Goal: Use online tool/utility: Use online tool/utility

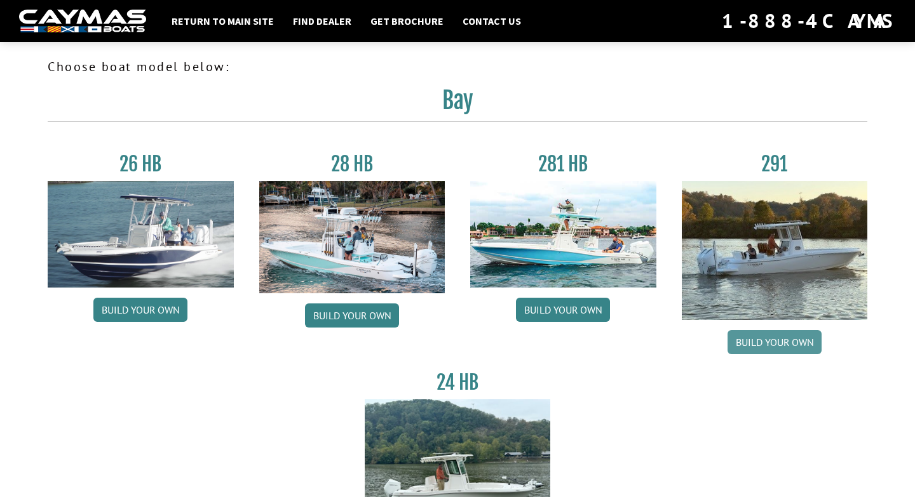
click at [790, 340] on link "Build your own" at bounding box center [774, 342] width 94 height 24
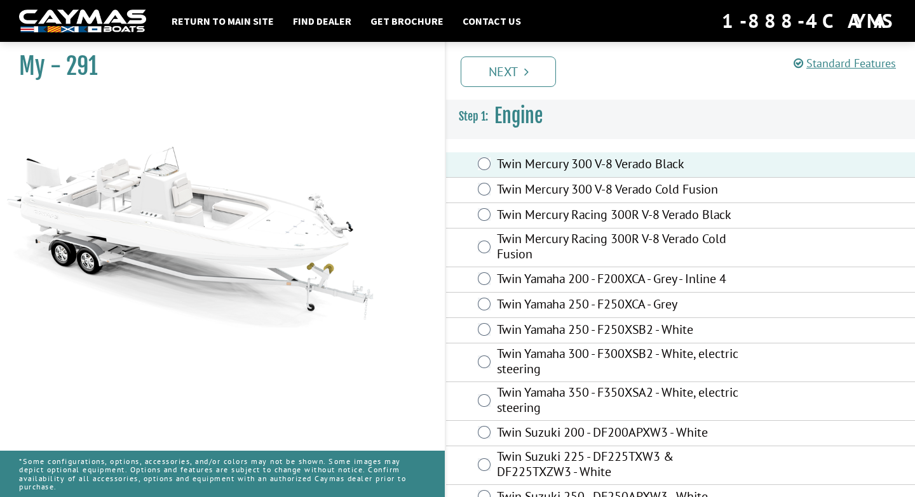
scroll to position [25, 0]
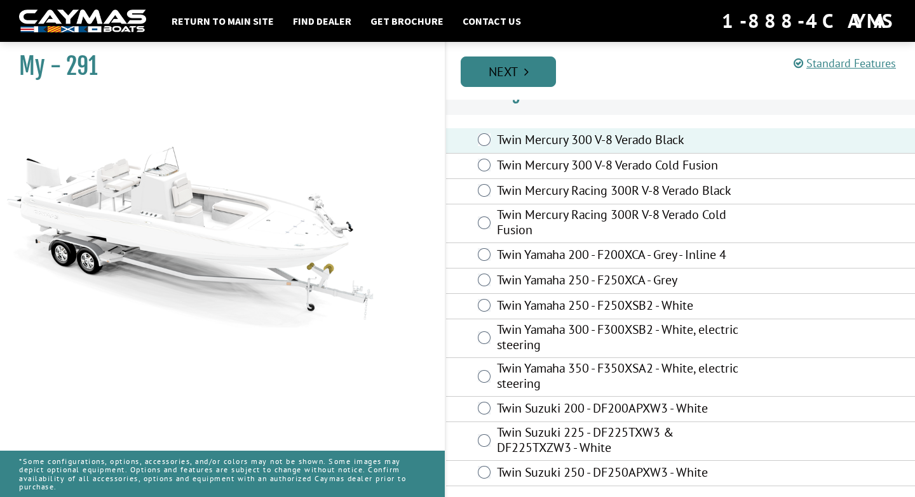
click at [520, 66] on link "Next" at bounding box center [508, 72] width 95 height 30
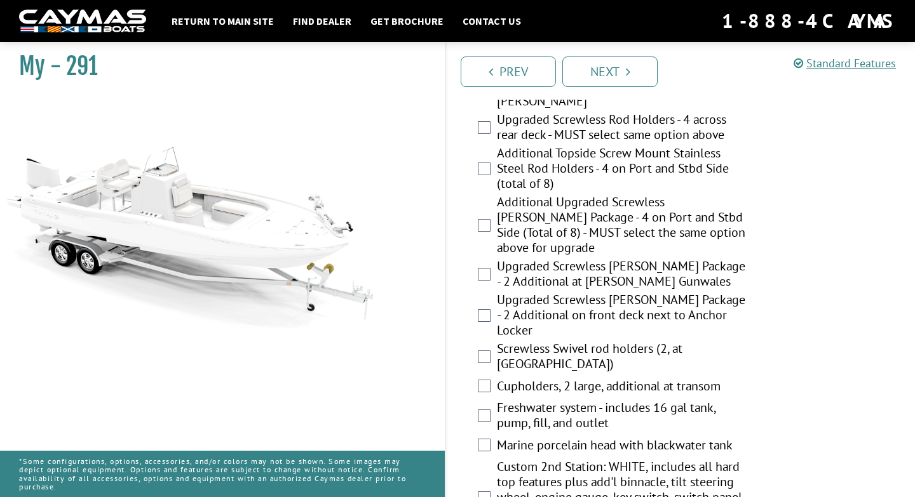
scroll to position [1437, 0]
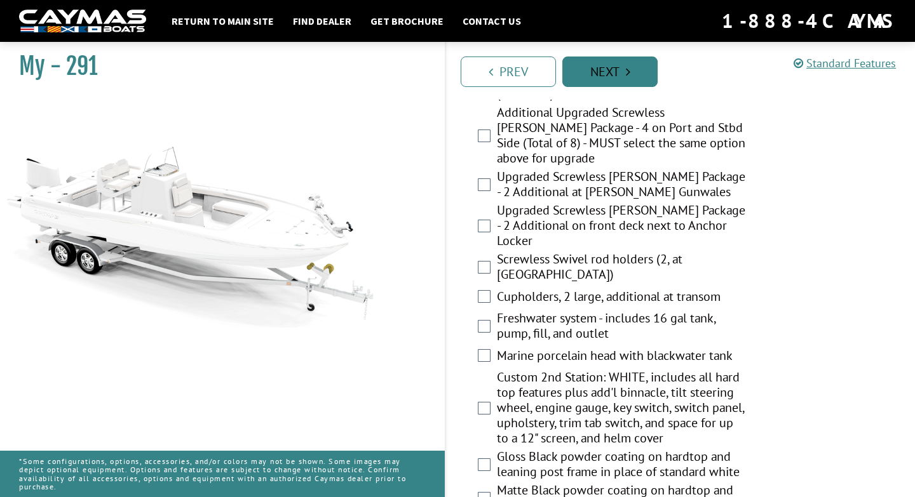
click at [583, 76] on link "Next" at bounding box center [609, 72] width 95 height 30
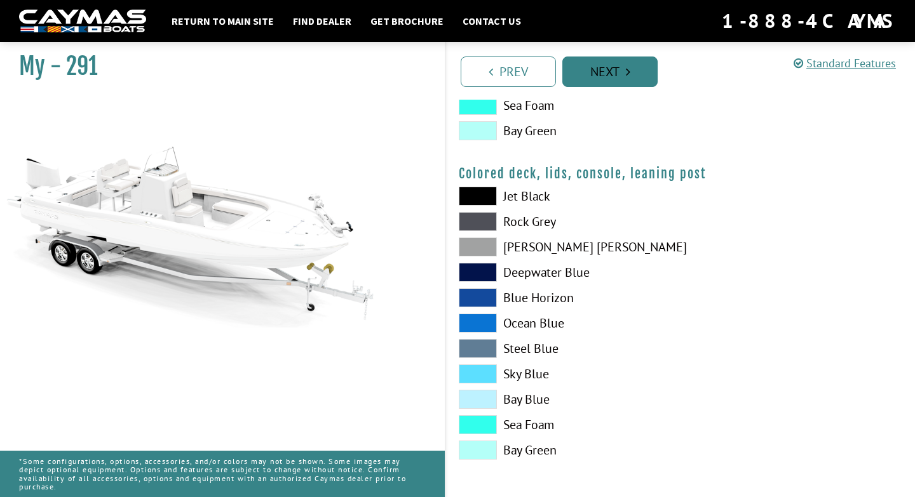
click at [606, 78] on link "Next" at bounding box center [609, 72] width 95 height 30
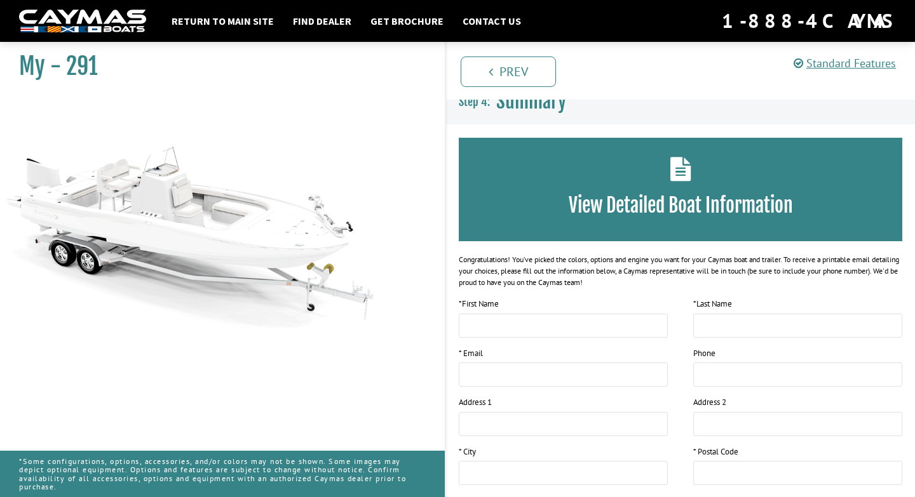
scroll to position [0, 0]
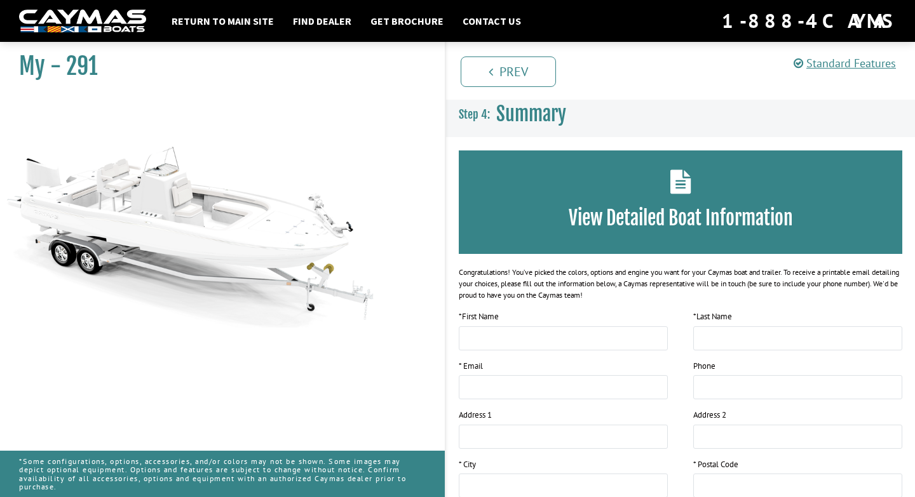
click at [69, 27] on img at bounding box center [82, 22] width 127 height 24
